Goal: Information Seeking & Learning: Learn about a topic

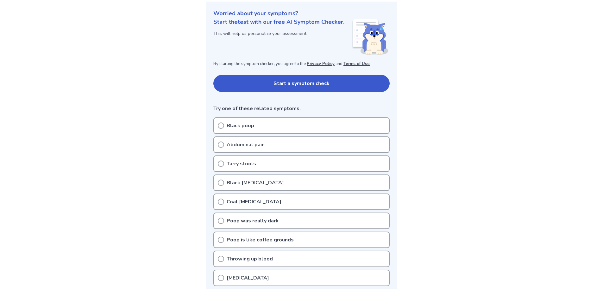
scroll to position [95, 0]
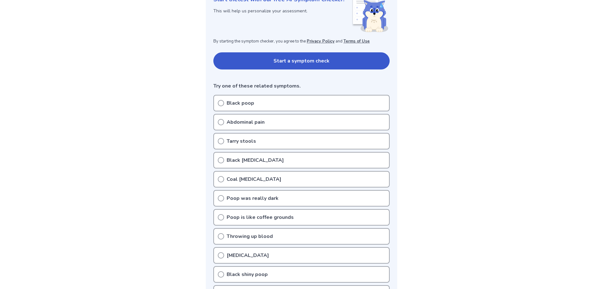
click at [256, 105] on div "Black poop" at bounding box center [301, 103] width 176 height 16
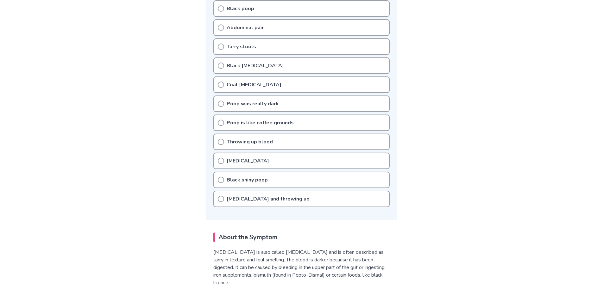
scroll to position [190, 0]
click at [239, 158] on p "[MEDICAL_DATA]" at bounding box center [248, 160] width 42 height 8
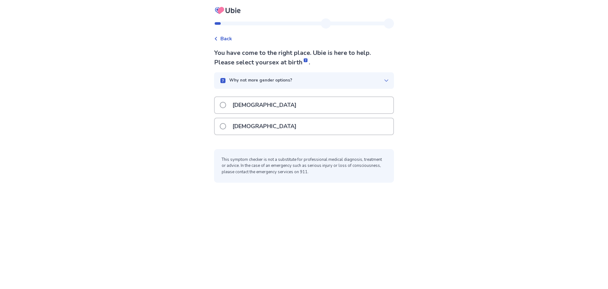
click at [239, 109] on p "[DEMOGRAPHIC_DATA]" at bounding box center [265, 105] width 72 height 16
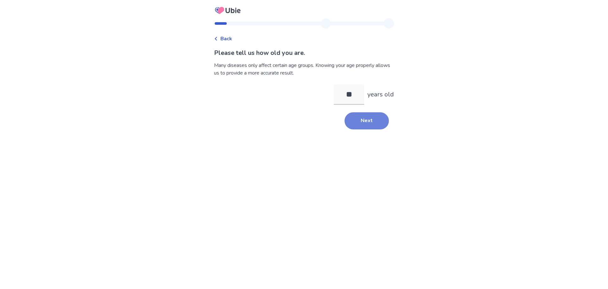
type input "**"
click at [353, 120] on button "Next" at bounding box center [367, 120] width 44 height 17
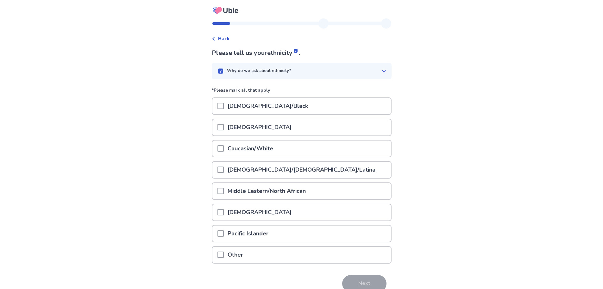
click at [250, 145] on p "Caucasian/White" at bounding box center [250, 148] width 53 height 16
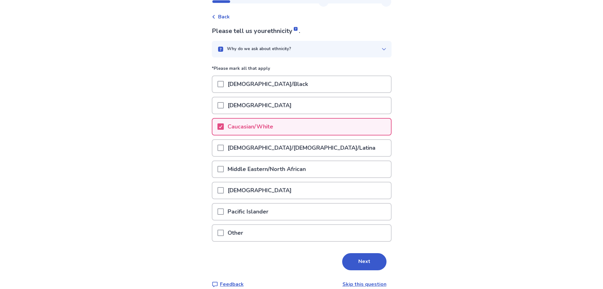
scroll to position [31, 0]
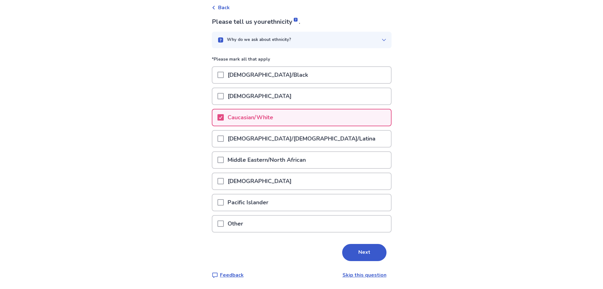
click at [376, 252] on button "Next" at bounding box center [364, 252] width 44 height 17
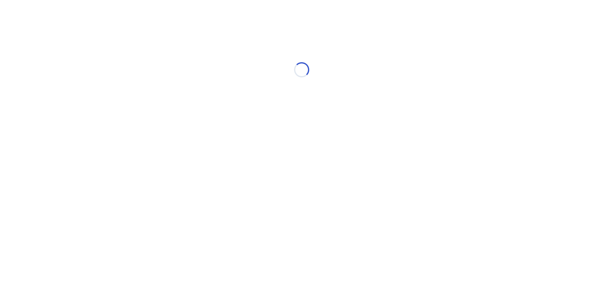
scroll to position [0, 0]
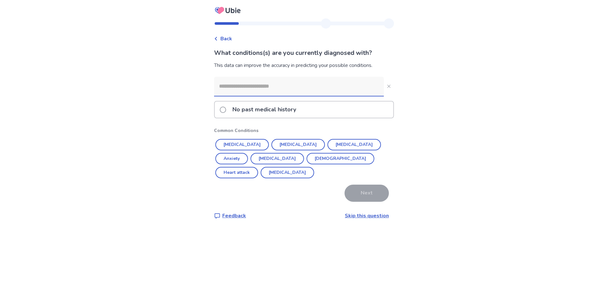
click at [265, 111] on p "No past medical history" at bounding box center [264, 109] width 71 height 16
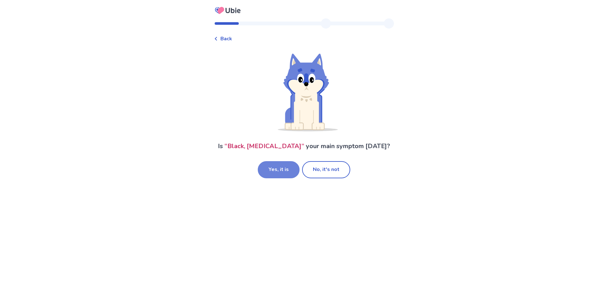
click at [286, 171] on button "Yes, it is" at bounding box center [279, 169] width 42 height 17
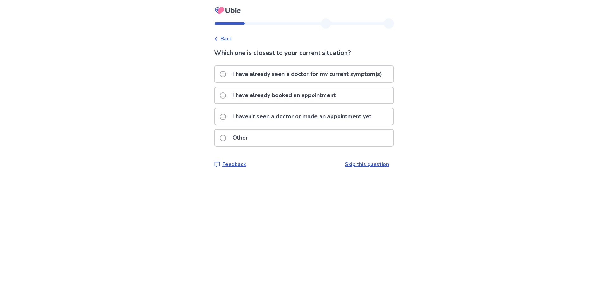
click at [276, 116] on p "I haven't seen a doctor or made an appointment yet" at bounding box center [302, 116] width 147 height 16
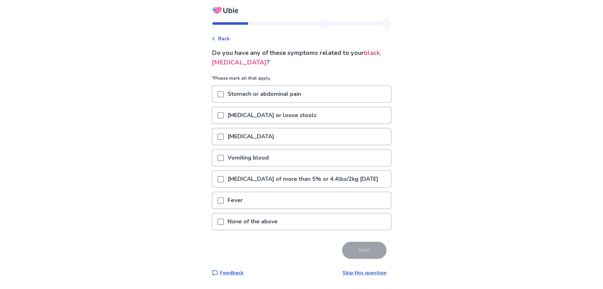
click at [260, 228] on p "None of the above" at bounding box center [253, 221] width 58 height 16
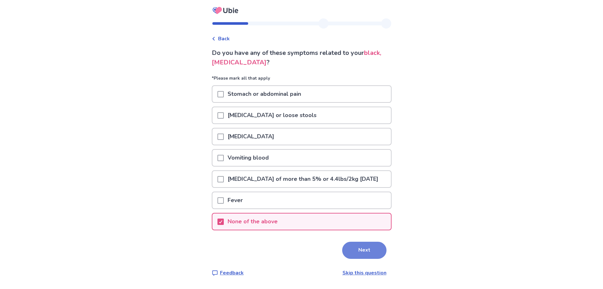
click at [375, 257] on button "Next" at bounding box center [364, 249] width 44 height 17
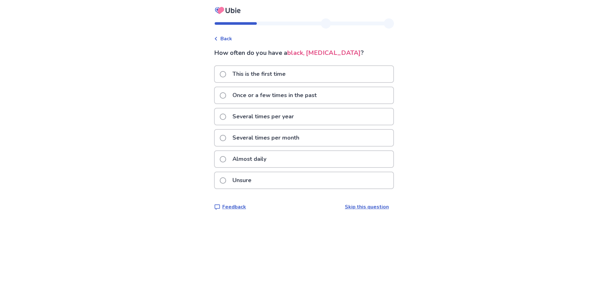
click at [301, 74] on div "This is the first time" at bounding box center [304, 74] width 179 height 16
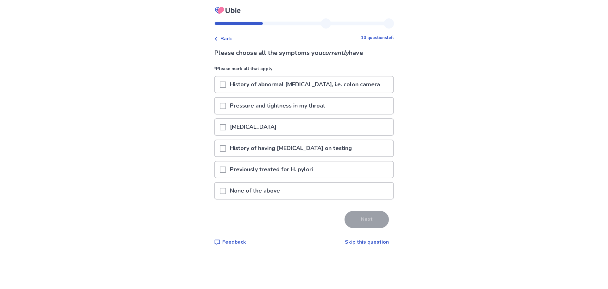
click at [294, 184] on div "None of the above" at bounding box center [304, 190] width 179 height 16
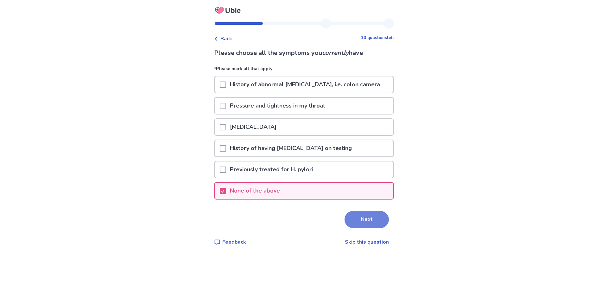
click at [377, 217] on button "Next" at bounding box center [367, 219] width 44 height 17
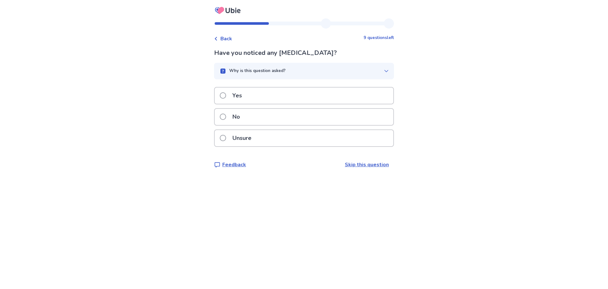
click at [278, 143] on div "Unsure" at bounding box center [304, 138] width 179 height 16
click at [382, 67] on button "Why is this question asked?" at bounding box center [304, 71] width 180 height 16
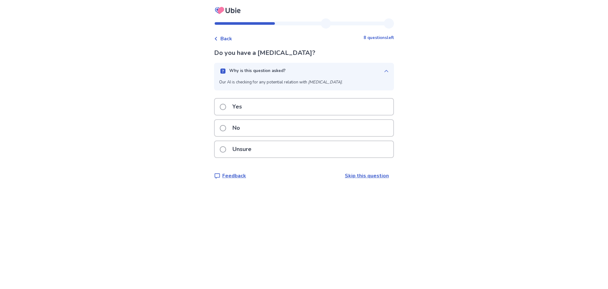
click at [281, 130] on div "No" at bounding box center [304, 128] width 179 height 16
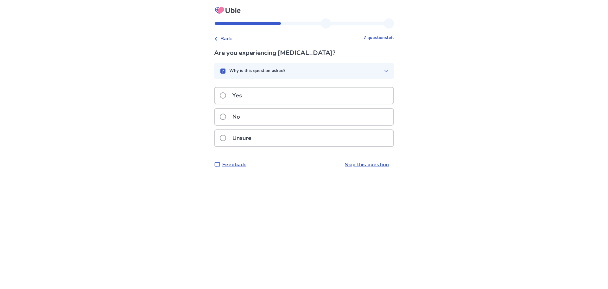
click at [268, 118] on div "No" at bounding box center [304, 117] width 179 height 16
click at [387, 71] on button "Why is this question asked?" at bounding box center [304, 71] width 180 height 16
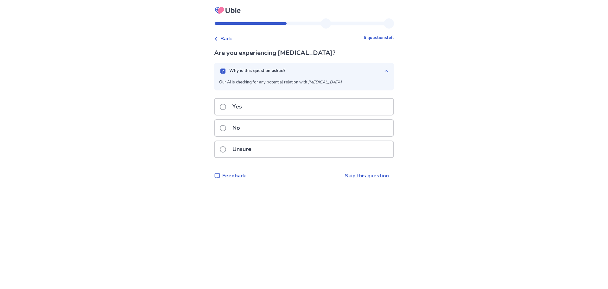
click at [300, 127] on div "No" at bounding box center [304, 128] width 179 height 16
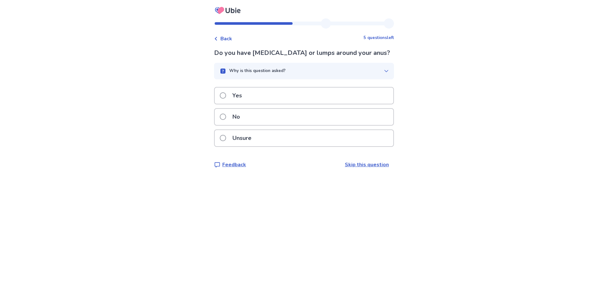
click at [302, 122] on div "No" at bounding box center [304, 117] width 179 height 16
click at [283, 70] on p "Why is this question asked?" at bounding box center [257, 71] width 56 height 6
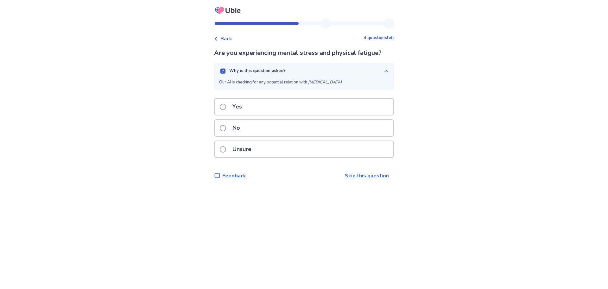
click at [266, 107] on div "Yes" at bounding box center [304, 106] width 179 height 16
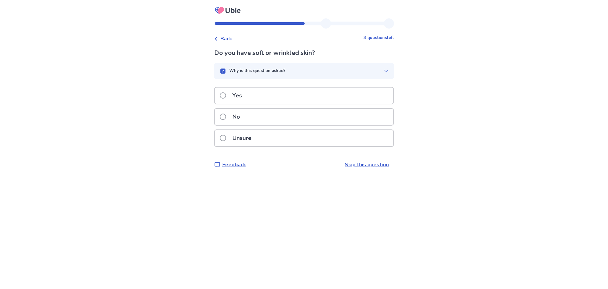
click at [359, 76] on button "Why is this question asked?" at bounding box center [304, 71] width 180 height 16
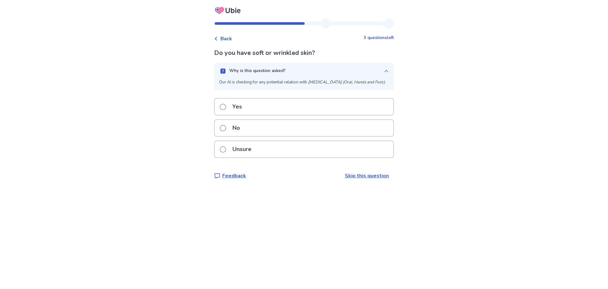
click at [314, 133] on div "No" at bounding box center [304, 128] width 179 height 16
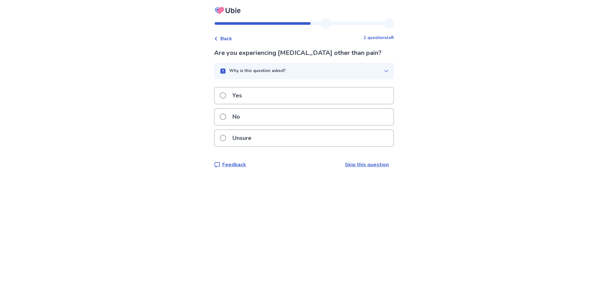
click at [320, 136] on div "Unsure" at bounding box center [304, 138] width 179 height 16
click at [385, 68] on button "Why is this question asked?" at bounding box center [304, 71] width 180 height 16
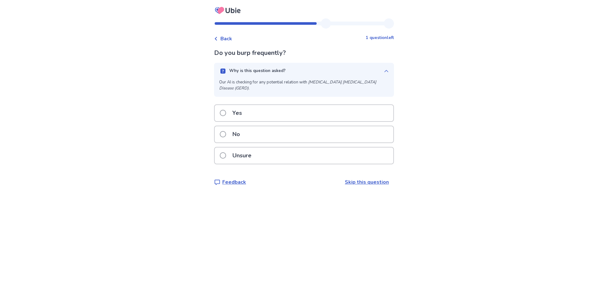
click at [319, 132] on div "No" at bounding box center [304, 134] width 179 height 16
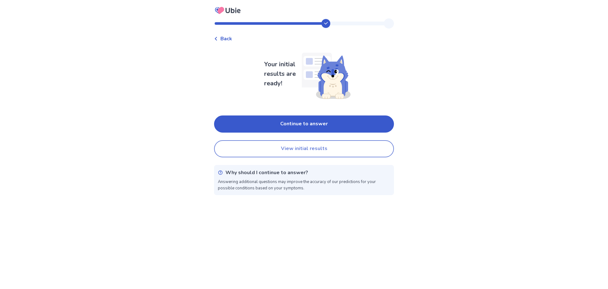
click at [304, 143] on button "View initial results" at bounding box center [304, 148] width 180 height 17
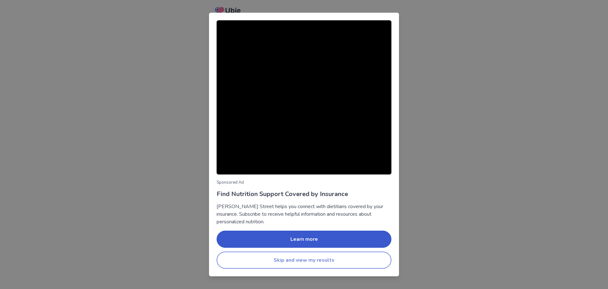
click at [302, 260] on button "Skip and view my results" at bounding box center [304, 259] width 175 height 17
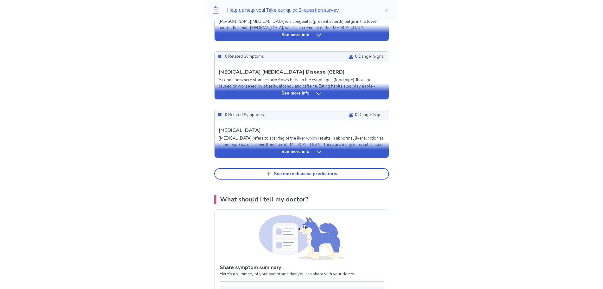
scroll to position [317, 0]
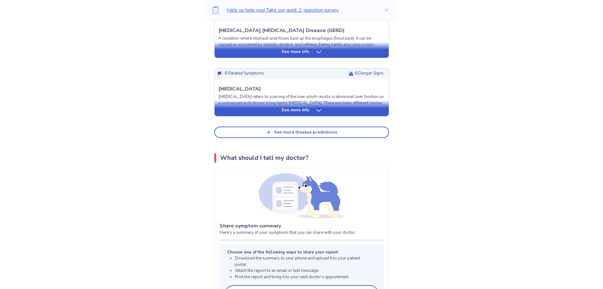
click at [317, 107] on icon at bounding box center [319, 110] width 6 height 6
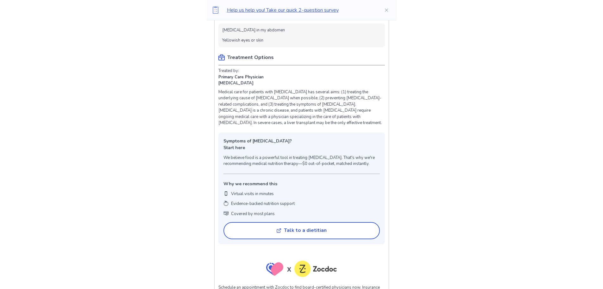
scroll to position [475, 0]
